Goal: Task Accomplishment & Management: Manage account settings

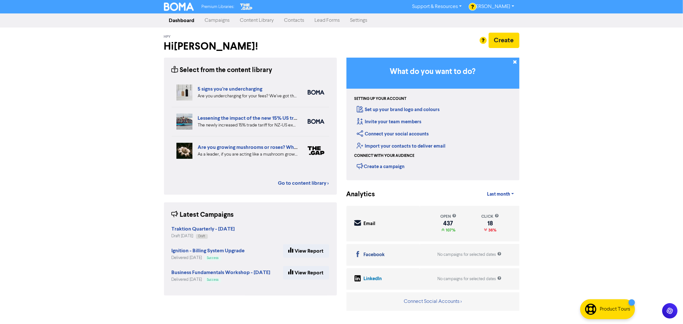
click at [220, 21] on link "Campaigns" at bounding box center [217, 20] width 35 height 13
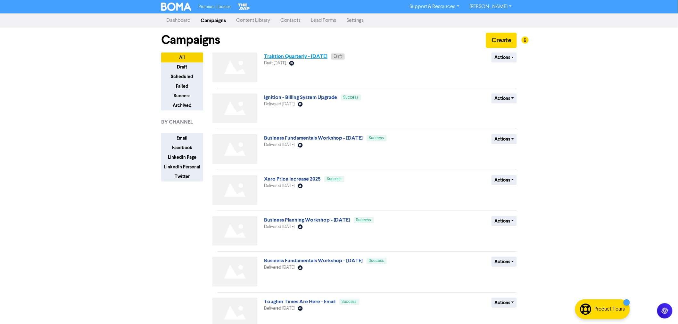
click at [303, 58] on link "Traktion Quarterly - [DATE]" at bounding box center [295, 56] width 63 height 6
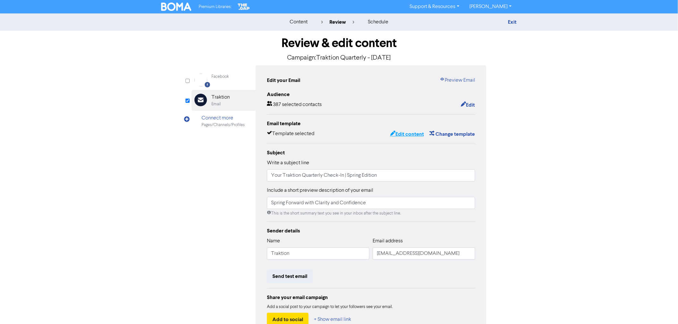
click at [407, 133] on button "Edit content" at bounding box center [407, 134] width 34 height 8
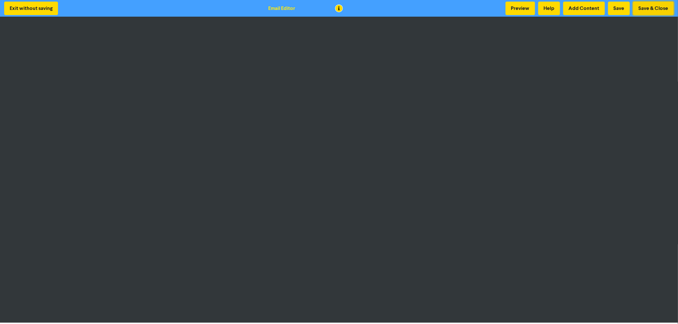
click at [658, 7] on button "Save & Close" at bounding box center [653, 8] width 41 height 13
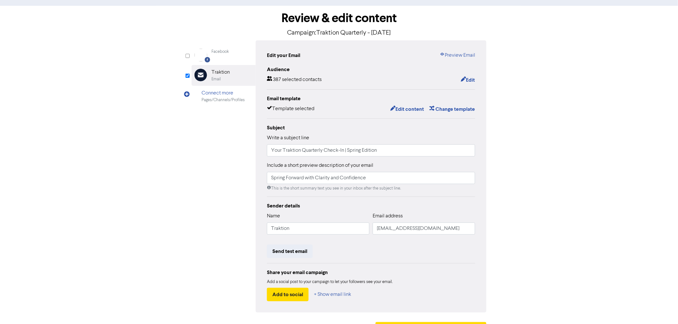
scroll to position [42, 0]
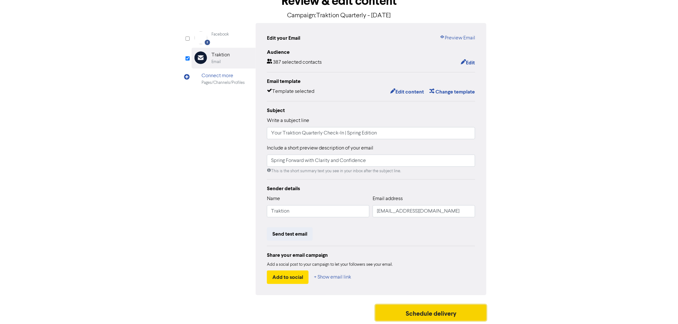
click at [431, 317] on button "Schedule delivery" at bounding box center [430, 313] width 111 height 16
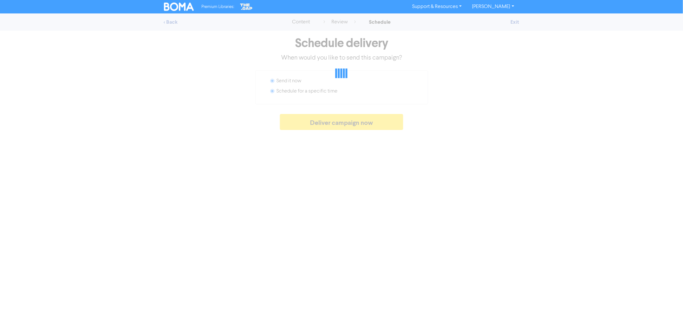
radio input "false"
radio input "true"
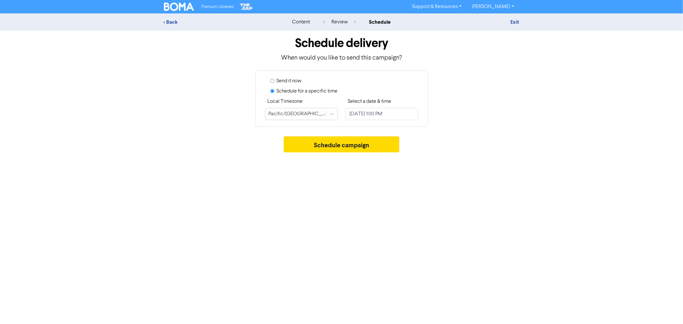
click at [273, 81] on input "Send it now" at bounding box center [272, 81] width 4 height 4
radio input "true"
radio input "false"
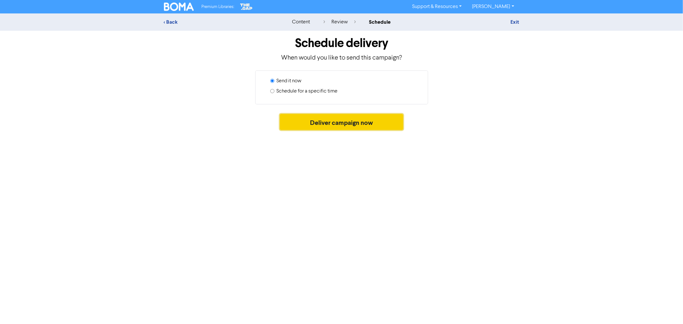
click at [353, 123] on button "Deliver campaign now" at bounding box center [341, 122] width 123 height 16
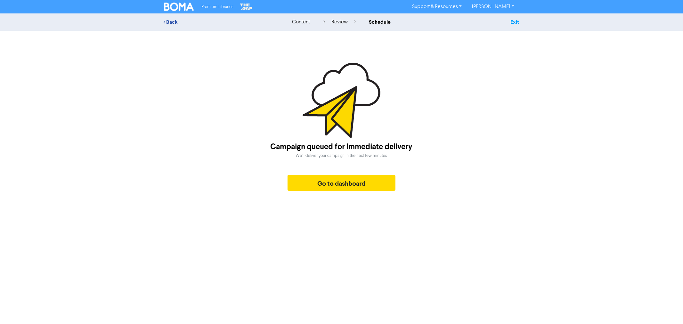
click at [514, 21] on link "Exit" at bounding box center [514, 22] width 9 height 6
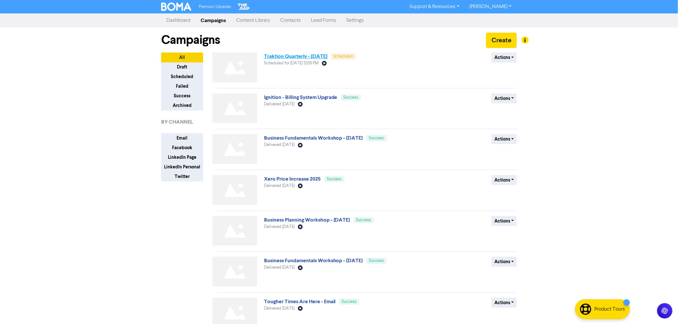
click at [299, 58] on link "Traktion Quarterly - [DATE]" at bounding box center [295, 56] width 63 height 6
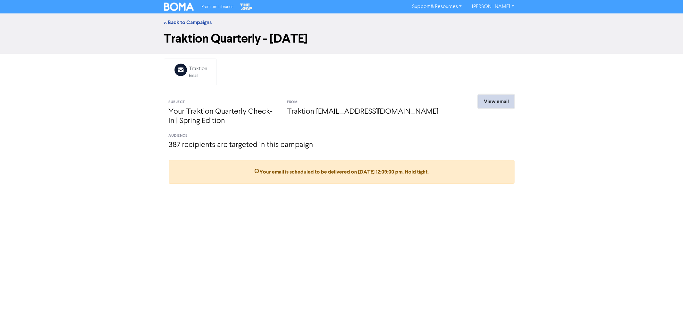
click at [498, 100] on link "View email" at bounding box center [496, 101] width 36 height 13
click at [190, 23] on link "<< Back to Campaigns" at bounding box center [188, 22] width 48 height 6
